Goal: Information Seeking & Learning: Learn about a topic

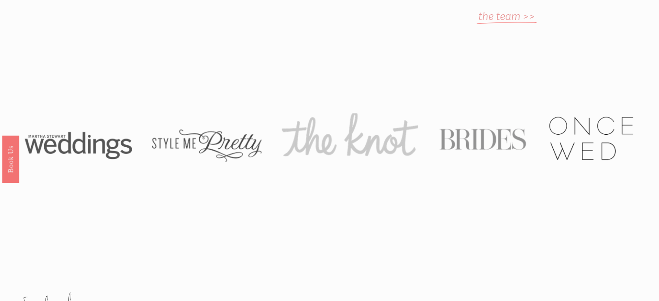
scroll to position [650, 0]
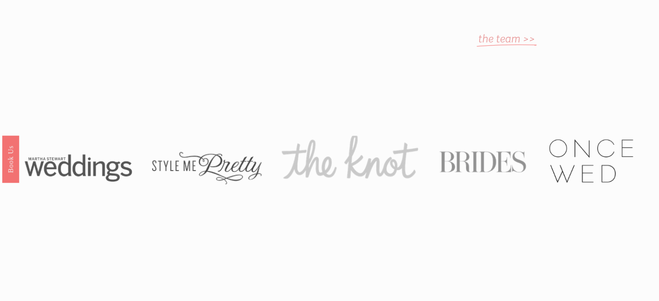
click at [494, 32] on em "the team >>" at bounding box center [506, 38] width 57 height 13
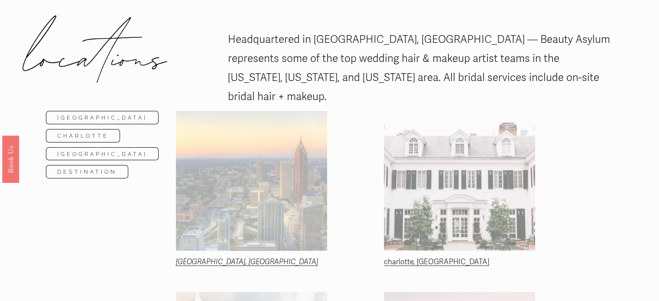
scroll to position [72, 0]
click at [107, 129] on link "Charlotte" at bounding box center [83, 135] width 75 height 13
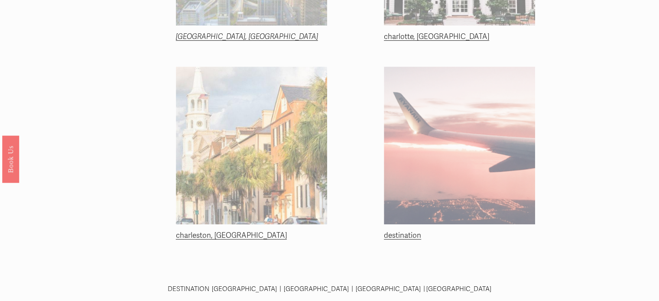
scroll to position [298, 0]
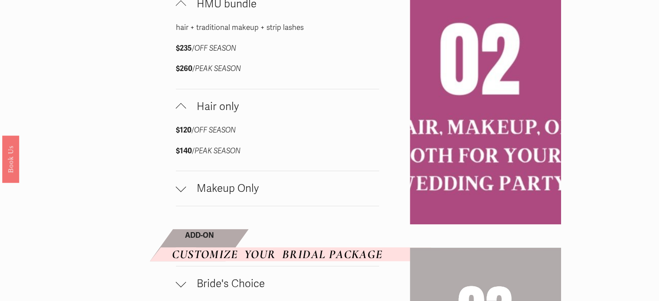
scroll to position [593, 0]
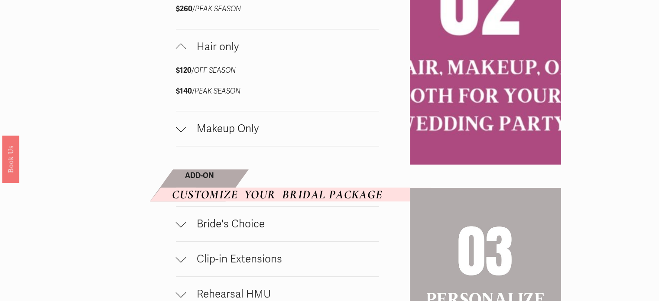
click at [230, 135] on span "Makeup Only" at bounding box center [282, 128] width 193 height 13
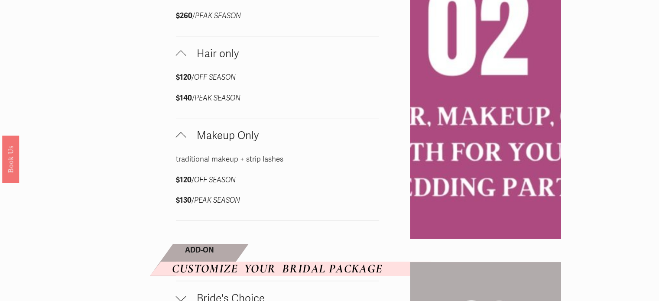
scroll to position [586, 0]
